Goal: Task Accomplishment & Management: Manage account settings

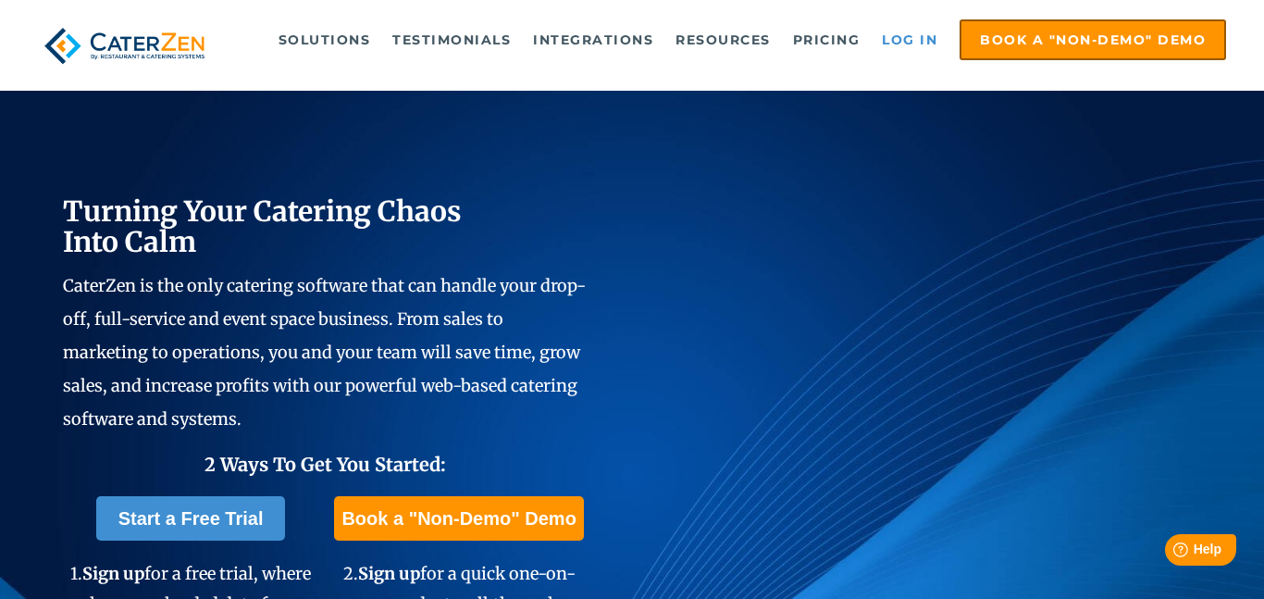
click at [913, 35] on link "Log in" at bounding box center [910, 39] width 74 height 37
click at [905, 47] on link "Log in" at bounding box center [910, 39] width 74 height 37
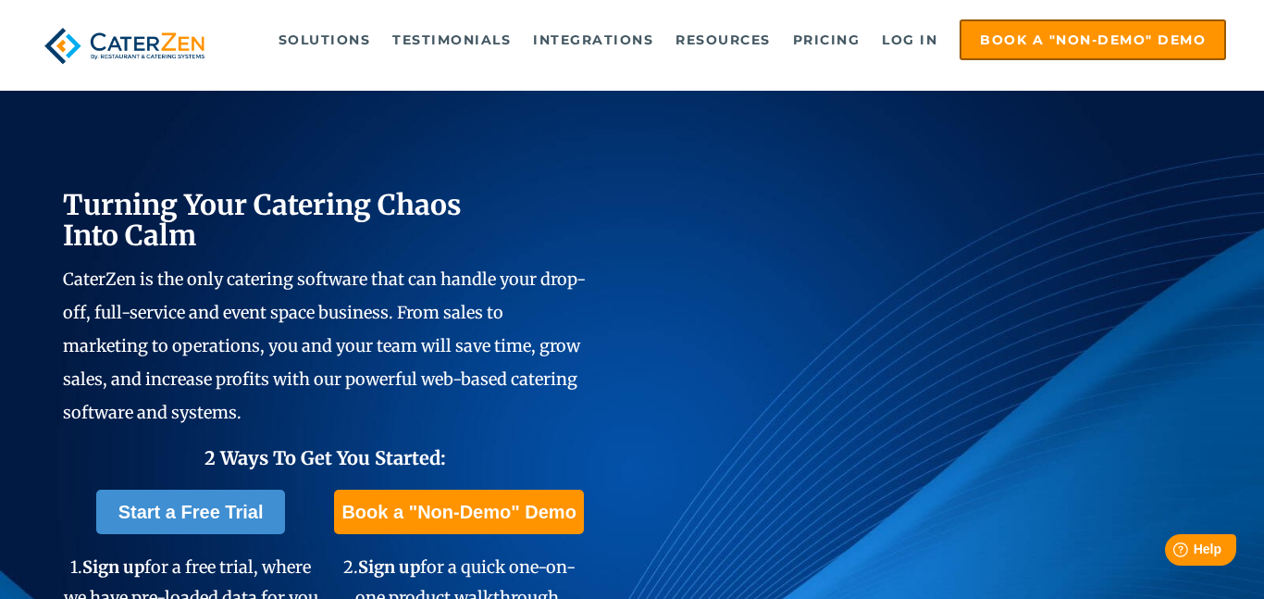
scroll to position [9, 0]
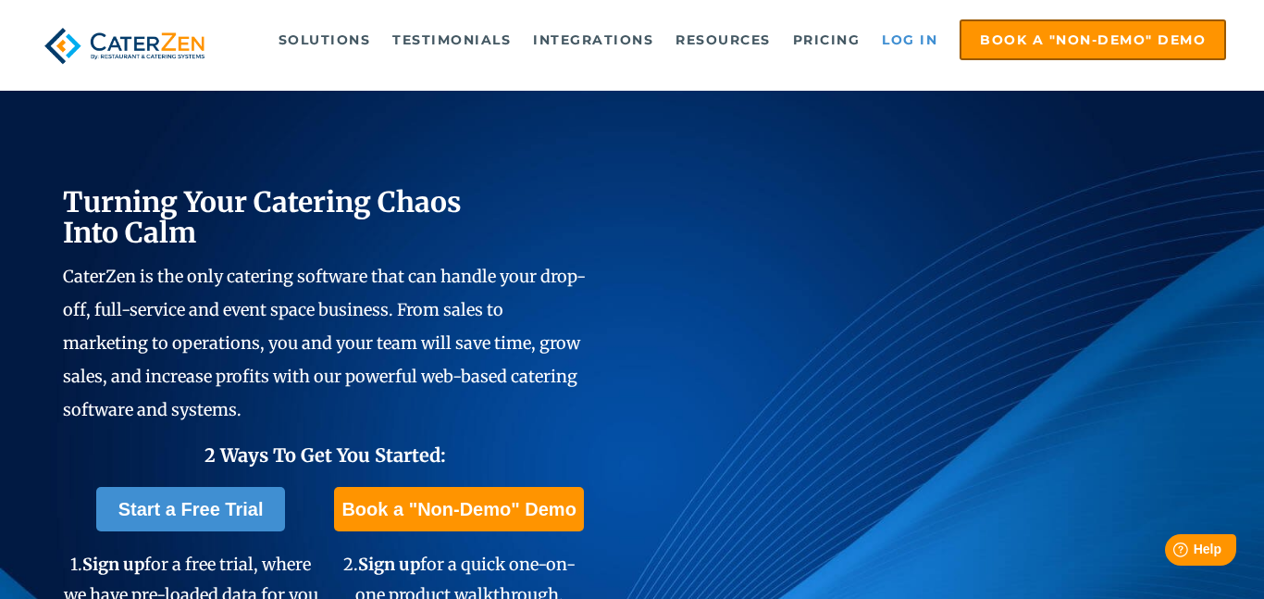
click at [920, 51] on link "Log in" at bounding box center [910, 39] width 74 height 37
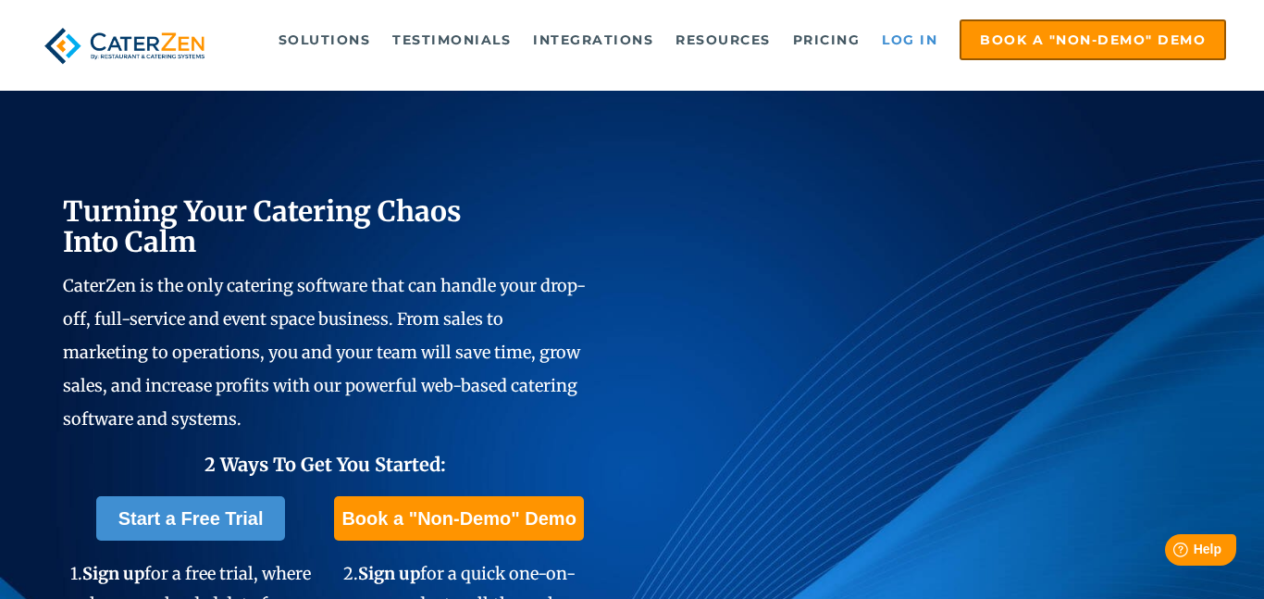
click at [900, 54] on link "Log in" at bounding box center [910, 39] width 74 height 37
click at [911, 40] on link "Log in" at bounding box center [910, 39] width 74 height 37
click at [900, 42] on link "Log in" at bounding box center [910, 39] width 74 height 37
click at [899, 37] on link "Log in" at bounding box center [910, 39] width 74 height 37
